Goal: Communication & Community: Answer question/provide support

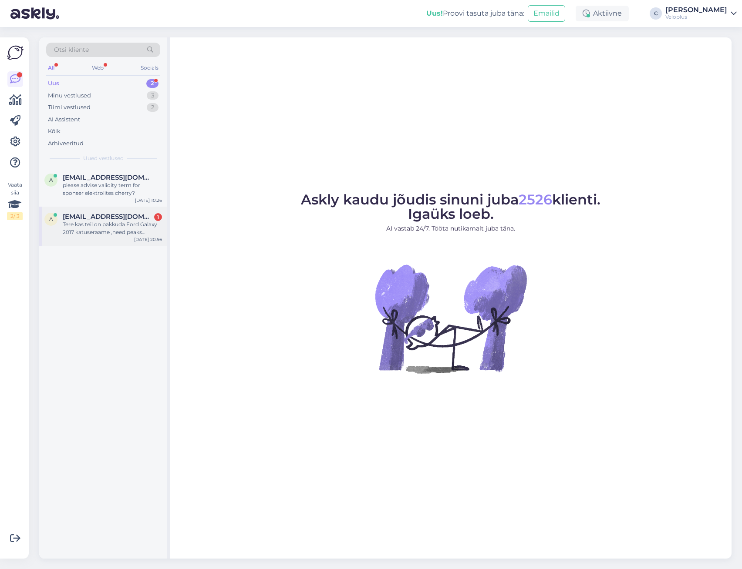
click at [100, 222] on div "Tere kas teil on pakkuda Ford Galaxy 2017 katuseraame ,need peaks kinnitama sii…" at bounding box center [112, 229] width 99 height 16
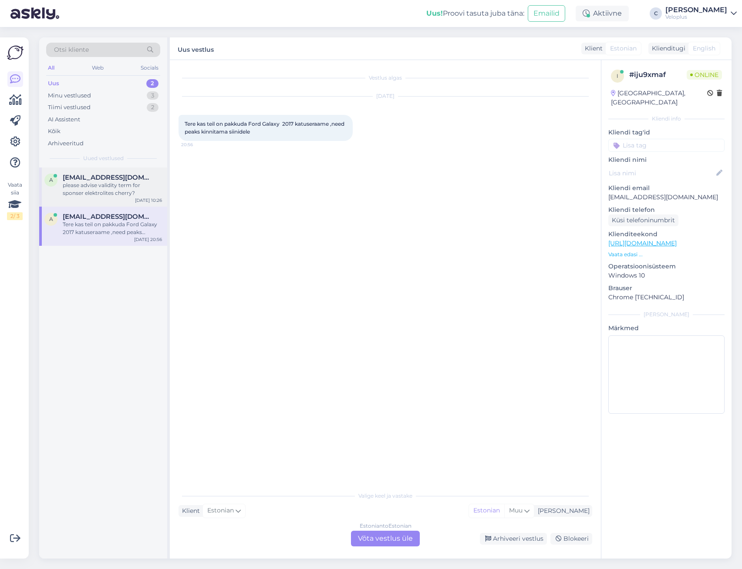
click at [105, 193] on div "please advise validity term for sponser elektrolites cherry?" at bounding box center [112, 189] width 99 height 16
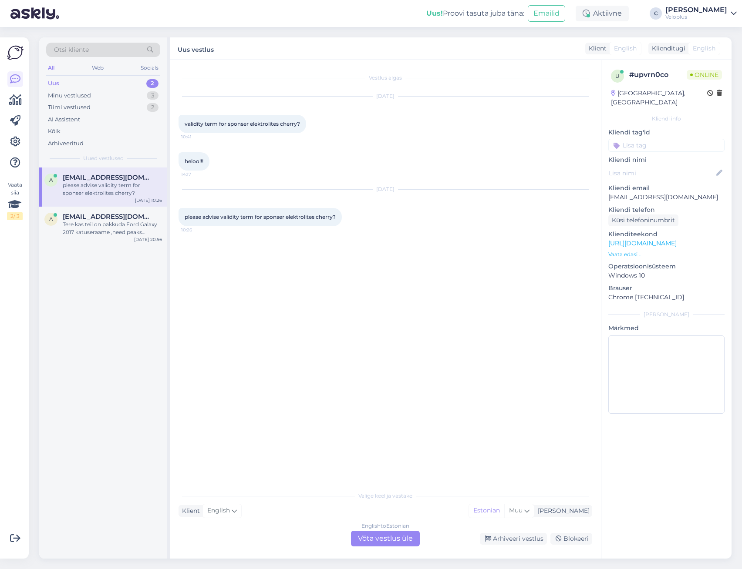
click at [378, 539] on div "English to Estonian Võta vestlus üle" at bounding box center [385, 539] width 69 height 16
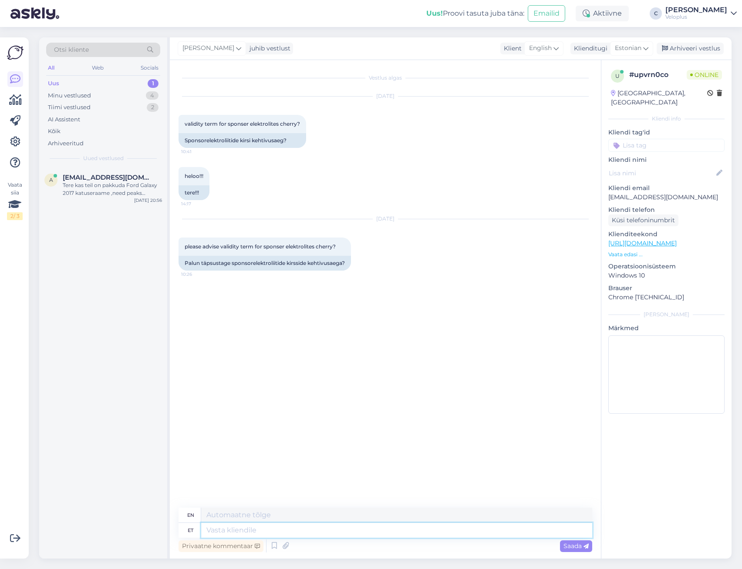
click at [373, 529] on textarea at bounding box center [396, 530] width 391 height 15
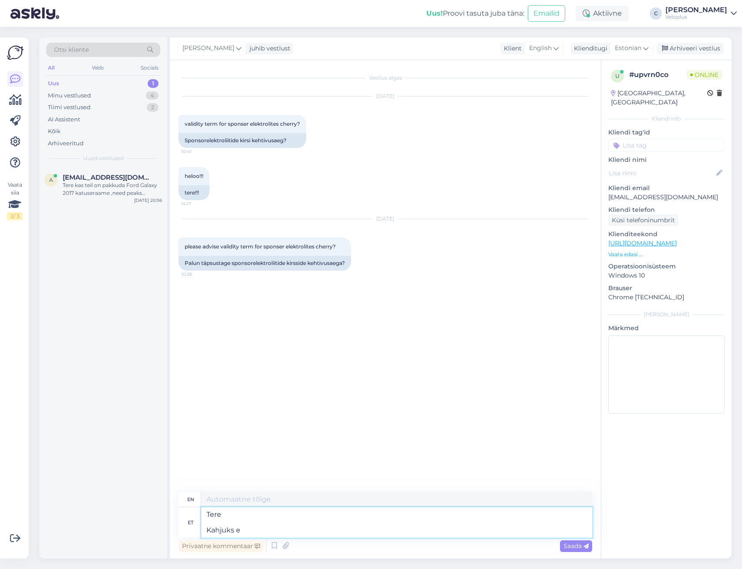
type textarea "Tere Kahjuks ei"
type textarea "Hello Unfortunately"
type textarea "Tere Kahjuks ei os"
type textarea "Hello Unfortunately no"
type textarea "Tere Kahjuks ei oska ö"
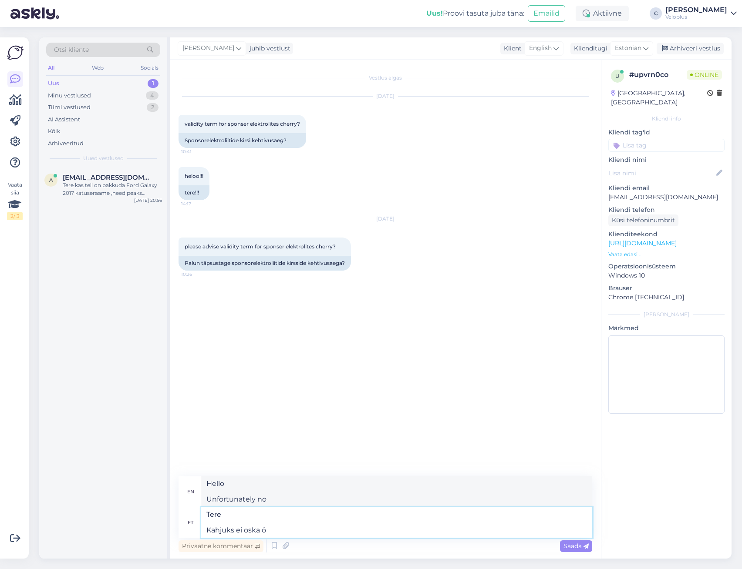
type textarea "Hello Unfortunately I can't"
type textarea "Tere Kahjuks ei oska öelda, k"
type textarea "Hello Unfortunately I can't say,"
type textarea "Tere Kahjuks ei oska öelda, kuna s"
type textarea "Hello Unfortunately I can't say because"
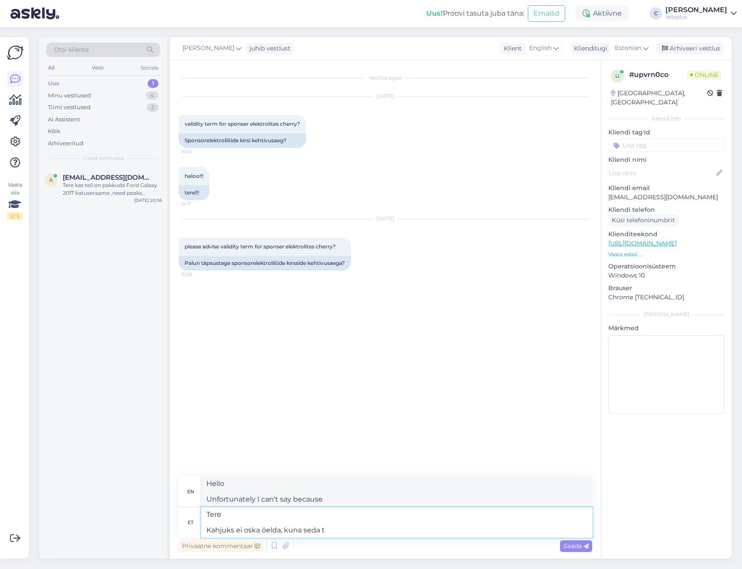
type textarea "Tere Kahjuks ei oska öelda, kuna seda to"
type textarea "Hello Unfortunately I can't say because it"
type textarea "Tere Kahjuks ei oska öelda, kuna seda toodet mei"
type textarea "Hello Unfortunately I can't say because this product"
type textarea "Tere Kahjuks ei oska öelda, kuna seda toodet [PERSON_NAME]"
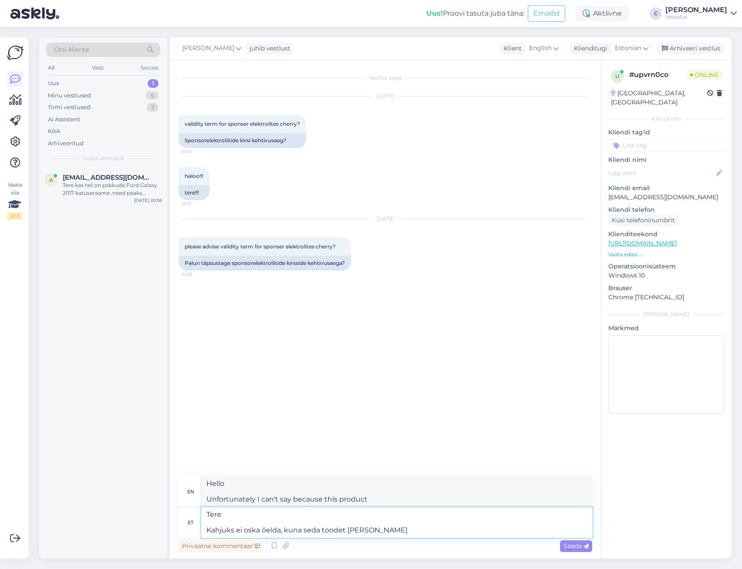
type textarea "Hello Unfortunately I can't say, because we don't have this product."
type textarea "Tere Kahjuks ei oska öelda, kuna seda toodet meil sees ei o"
type textarea "Hello Unfortunately I can't say because we don't have this product in our"
type textarea "Tere Kahjuks ei oska öelda, kuna seda toodet meil sees ei ole"
type textarea "Hello Unfortunately I can't say because we don't have this product in stock."
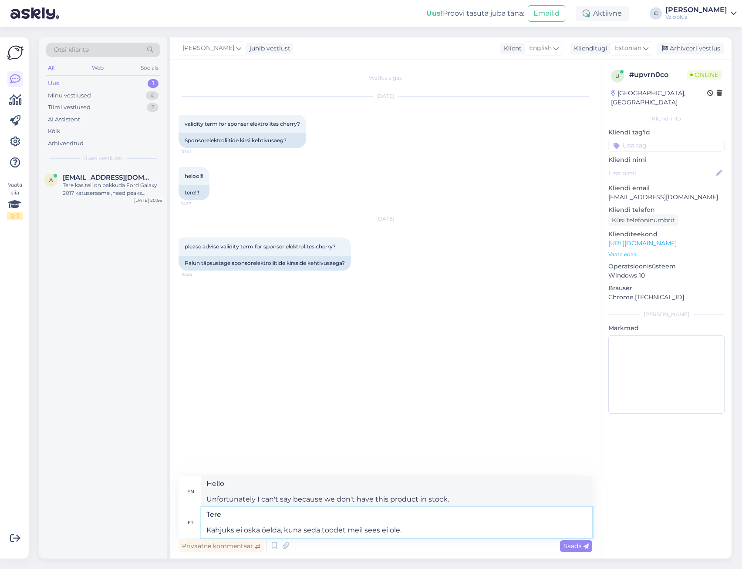
type textarea "Tere Kahjuks ei oska öelda, kuna seda toodet meil sees ei ole."
type textarea "Hello Unfortunately, I can't say because we don't have this product in stock."
type textarea "Tere Kahjuks ei oska öelda, kuna seda toodet meil sees ei ole. Kui t"
type textarea "Hello Unfortunately I can't say because we don't have this product in stock. If"
type textarea "Tere Kahjuks ei oska öelda, kuna seda toodet meil sees ei ole. Kui tellite si"
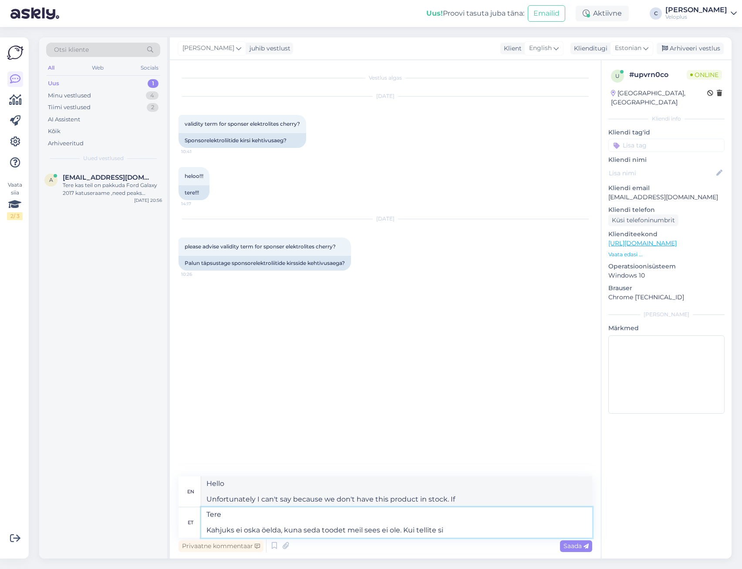
type textarea "Hello Unfortunately I can't say because we don't have this product in stock. If…"
type textarea "Tere Kahjuks ei oska öelda, kuna seda toodet meil sees ei ole. Kui tellite sis"
type textarea "Hello Unfortunately I can't say because we don't have this product in stock. If…"
type textarea "Tere Kahjuks ei oska öelda, kuna seda toodet meil sees ei ole. Kui tellite siis…"
type textarea "Hello Unfortunately I can't say because we don't have this product in stock. If…"
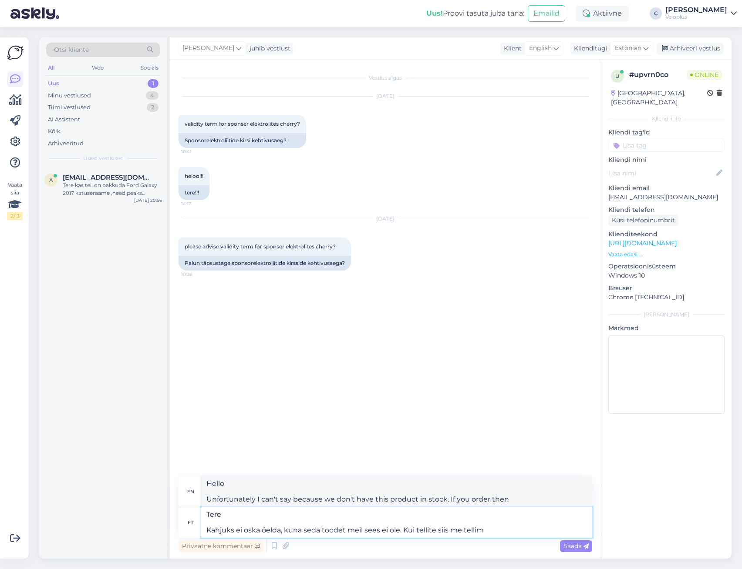
type textarea "Tere Kahjuks ei oska öelda, kuna seda toodet meil sees ei ole. Kui tellite siis…"
type textarea "Hello Unfortunately I can't say because we don't have this product in stock. If…"
type textarea "Tere Kahjuks ei oska öelda, kuna seda toodet meil sees ei ole. Kui tellite siis…"
type textarea "Hello Unfortunately I can't say because we don't have this product in stock. If…"
type textarea "Tere Kahjuks ei oska öelda, kuna seda toodet meil sees ei ole. Kui tellite siis…"
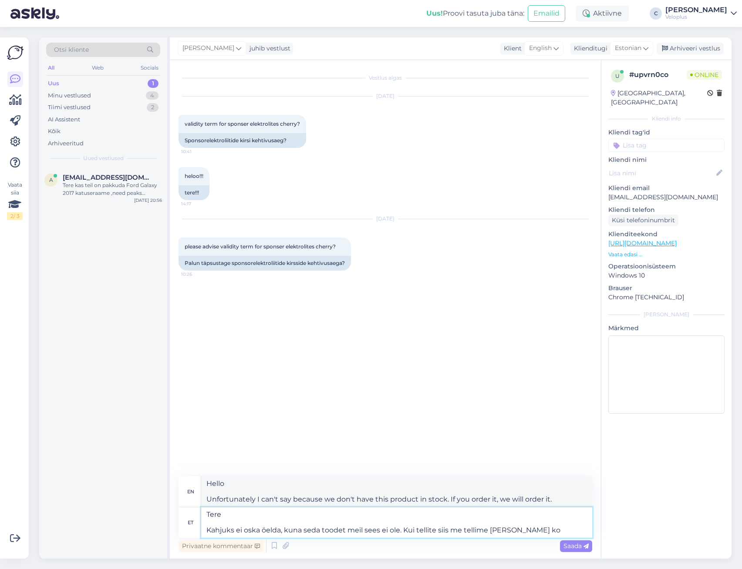
type textarea "Hello Unfortunately I can't say because we don't have this product in stock. If…"
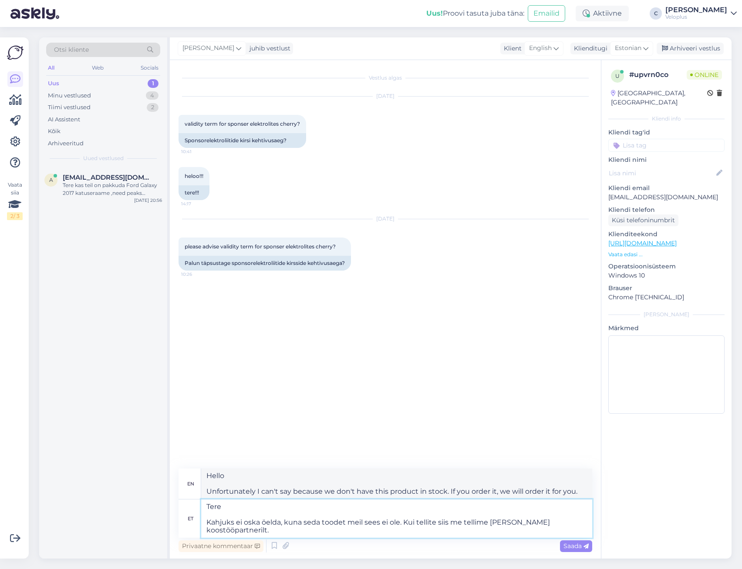
type textarea "Tere Kahjuks ei oska öelda, kuna seda toodet meil sees ei ole. Kui tellite siis…"
type textarea "Hello Unfortunately, I can't say because we don't have this product in stock. I…"
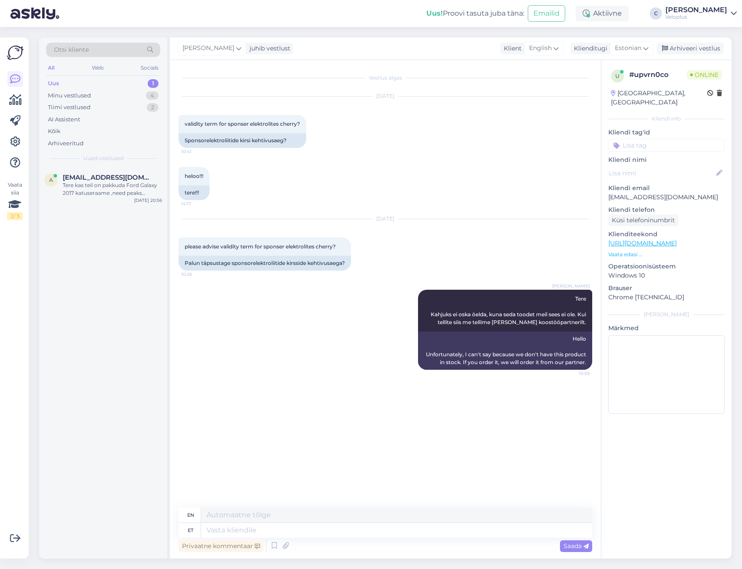
click at [127, 211] on div "a [EMAIL_ADDRESS][DOMAIN_NAME] Tere kas teil on pakkuda Ford Galaxy 2017 katuse…" at bounding box center [103, 363] width 128 height 391
click at [116, 197] on div "a [EMAIL_ADDRESS][DOMAIN_NAME] Tere kas teil on pakkuda Ford Galaxy 2017 katuse…" at bounding box center [103, 187] width 128 height 39
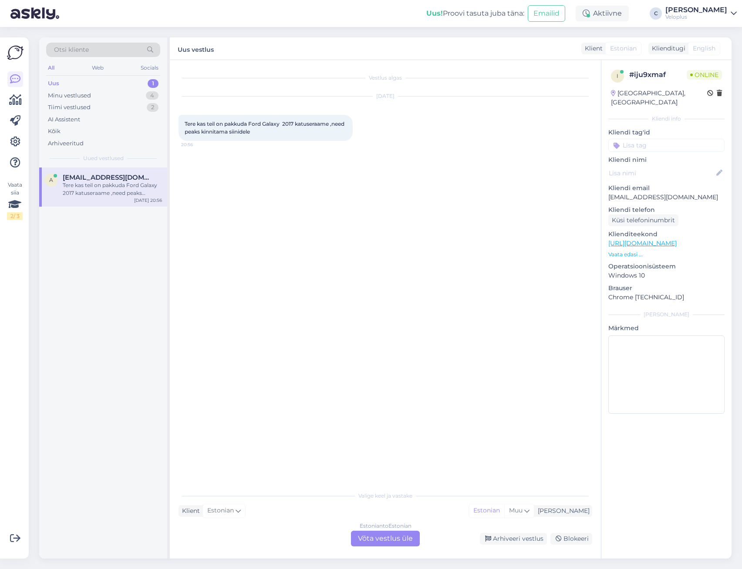
click at [125, 87] on div "Uus 1" at bounding box center [103, 83] width 114 height 12
